Goal: Navigation & Orientation: Find specific page/section

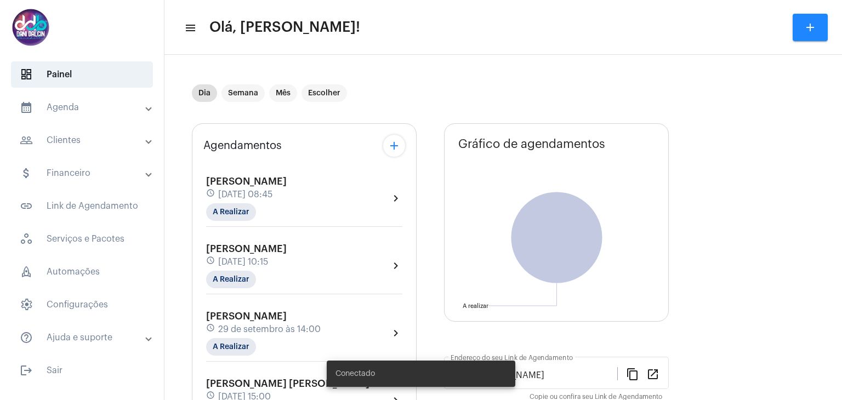
click at [78, 145] on mat-panel-title "people_outline Clientes" at bounding box center [83, 140] width 127 height 13
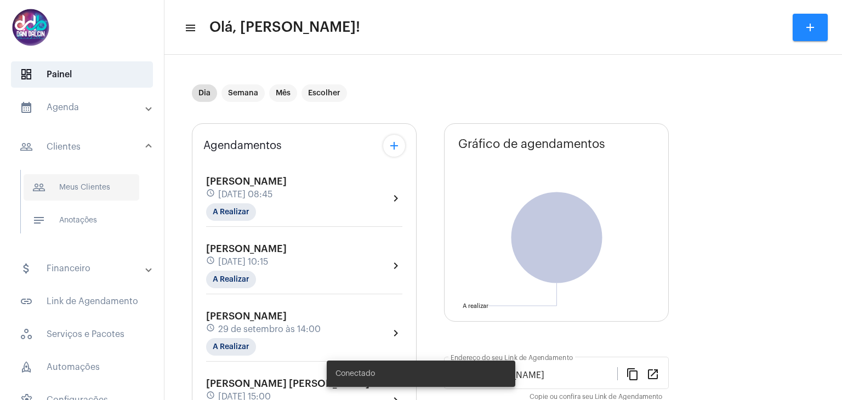
click at [87, 182] on span "people_outline Meus Clientes" at bounding box center [82, 187] width 116 height 26
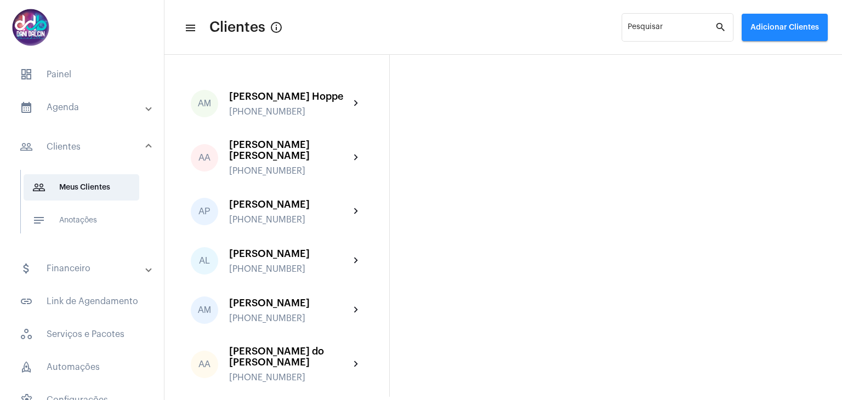
click at [39, 106] on mat-panel-title "calendar_month_outlined Agenda" at bounding box center [83, 107] width 127 height 13
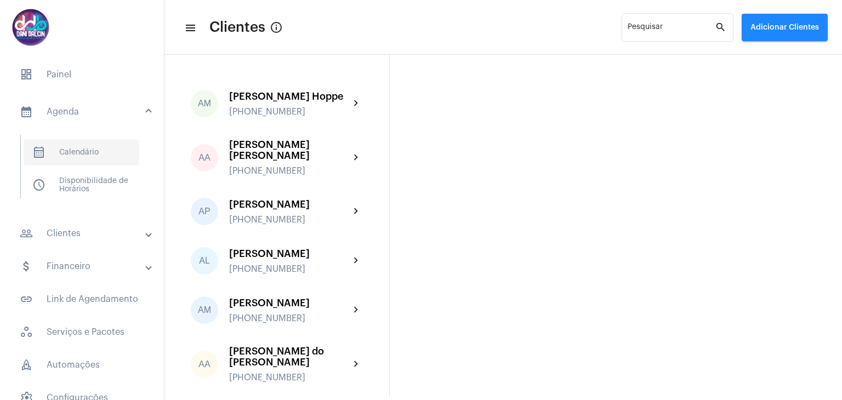
click at [68, 148] on span "calendar_month_outlined Calendário" at bounding box center [82, 152] width 116 height 26
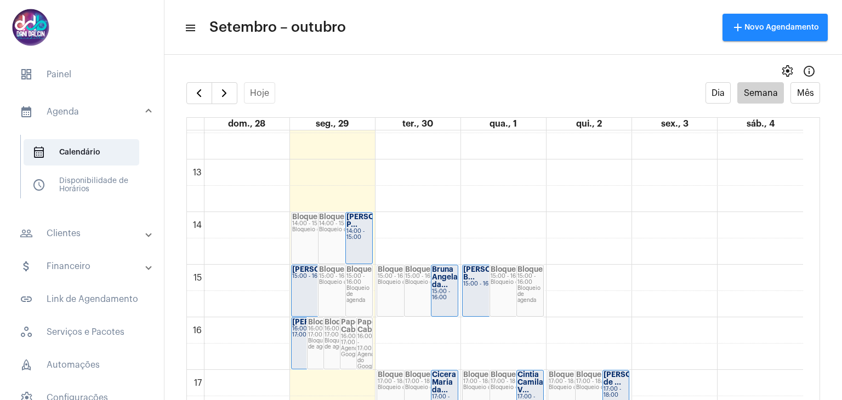
scroll to position [644, 0]
